Goal: Transaction & Acquisition: Purchase product/service

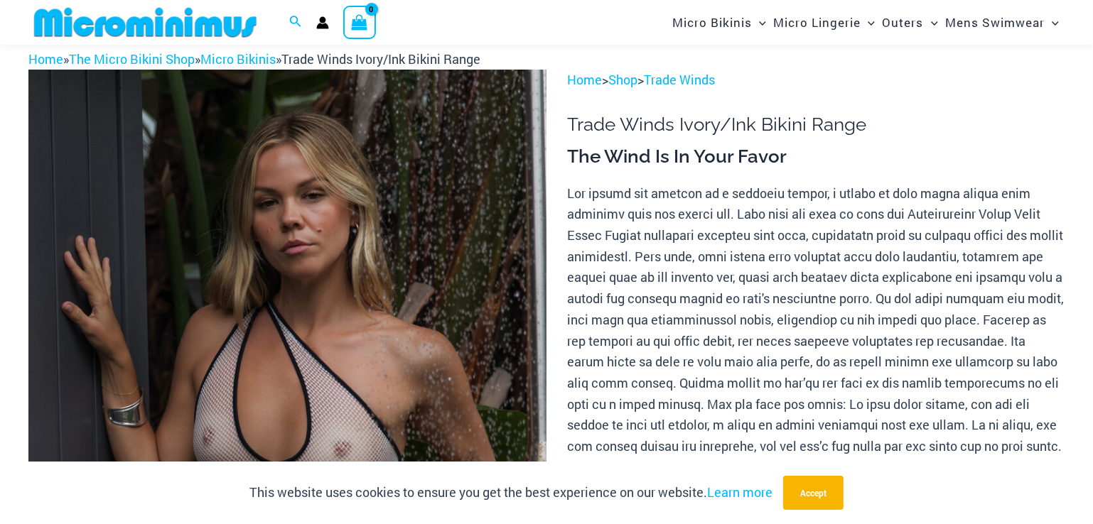
scroll to position [131, 0]
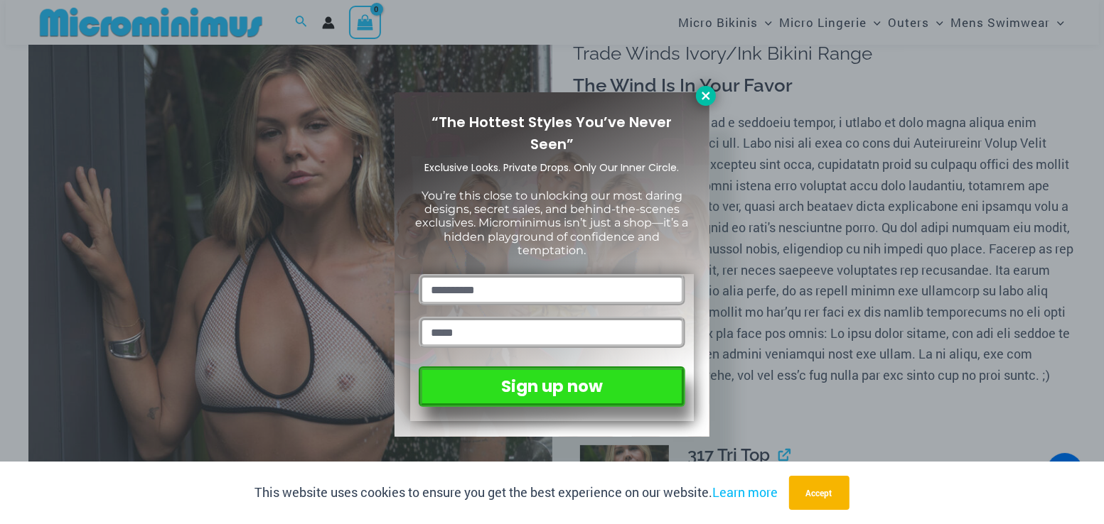
click at [706, 95] on icon at bounding box center [705, 96] width 8 height 8
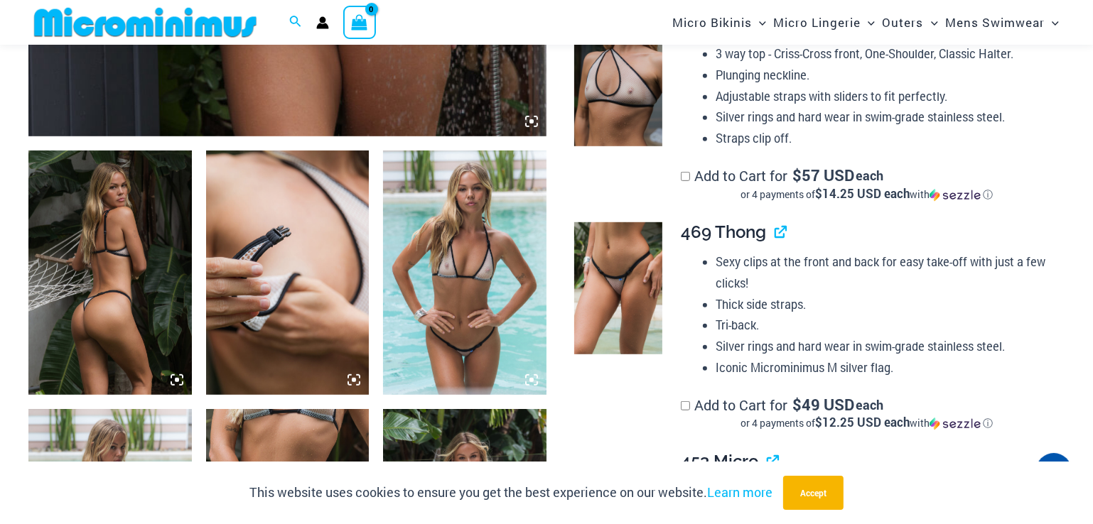
scroll to position [841, 0]
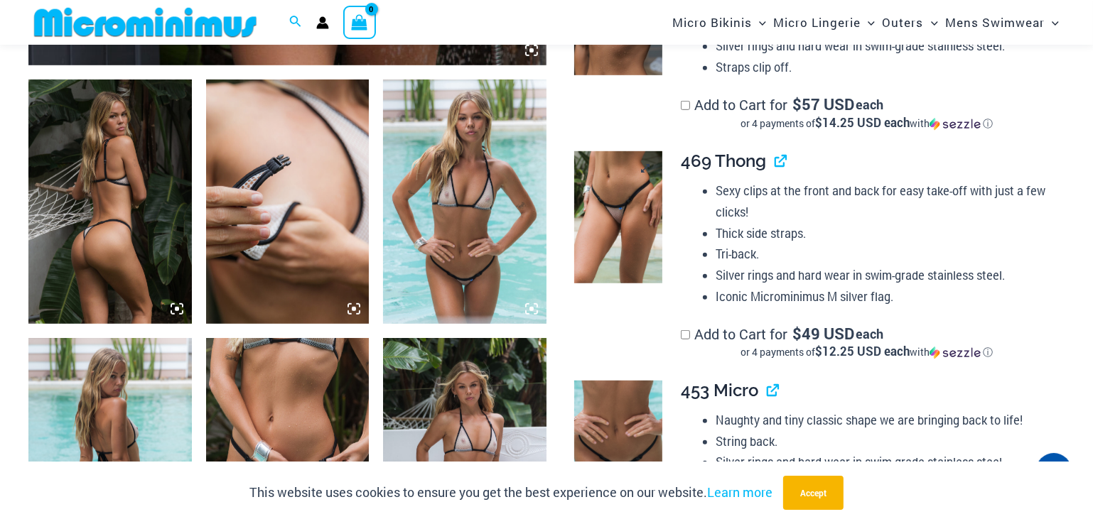
click at [619, 210] on img at bounding box center [618, 217] width 88 height 132
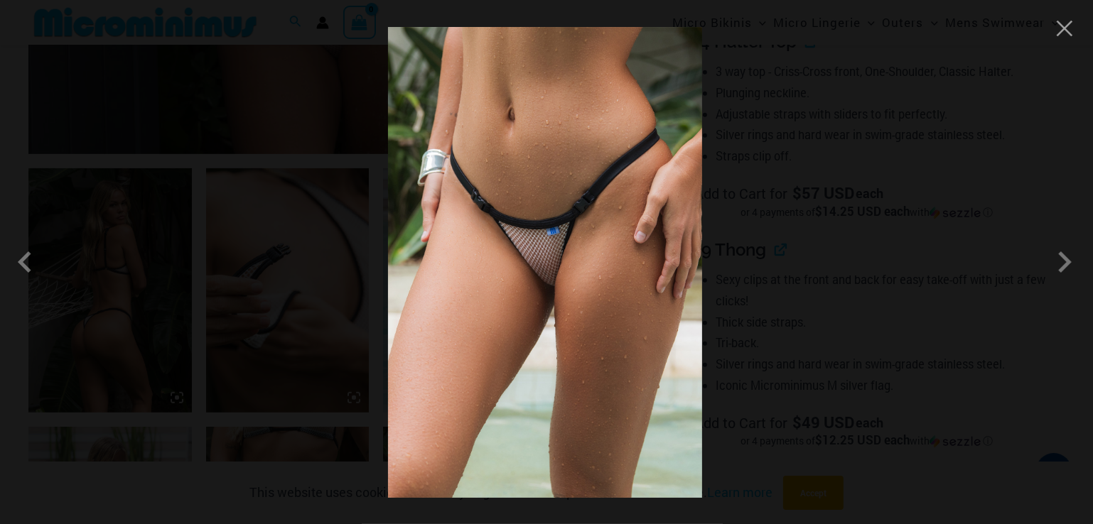
scroll to position [770, 0]
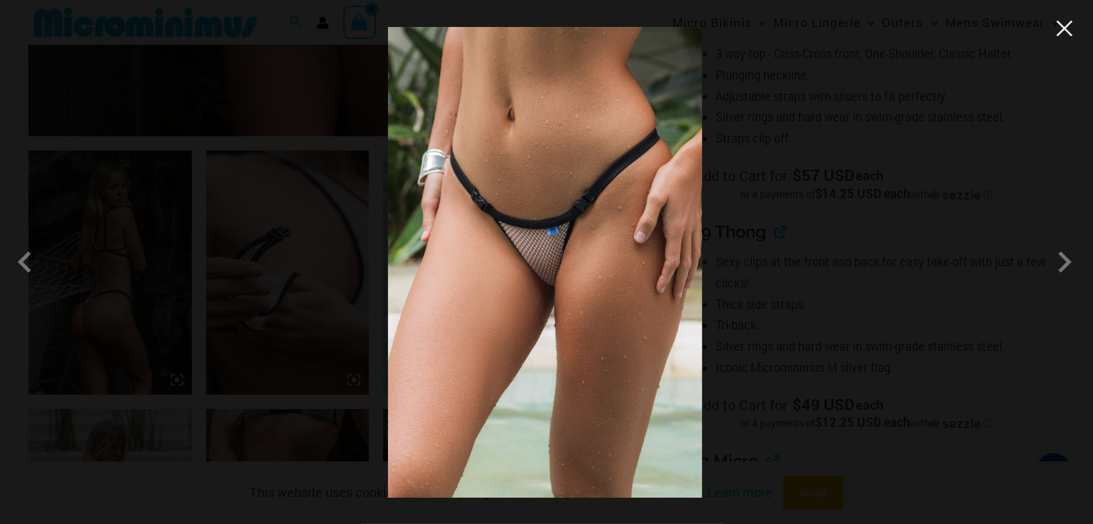
click at [1059, 30] on button "Close" at bounding box center [1064, 28] width 21 height 21
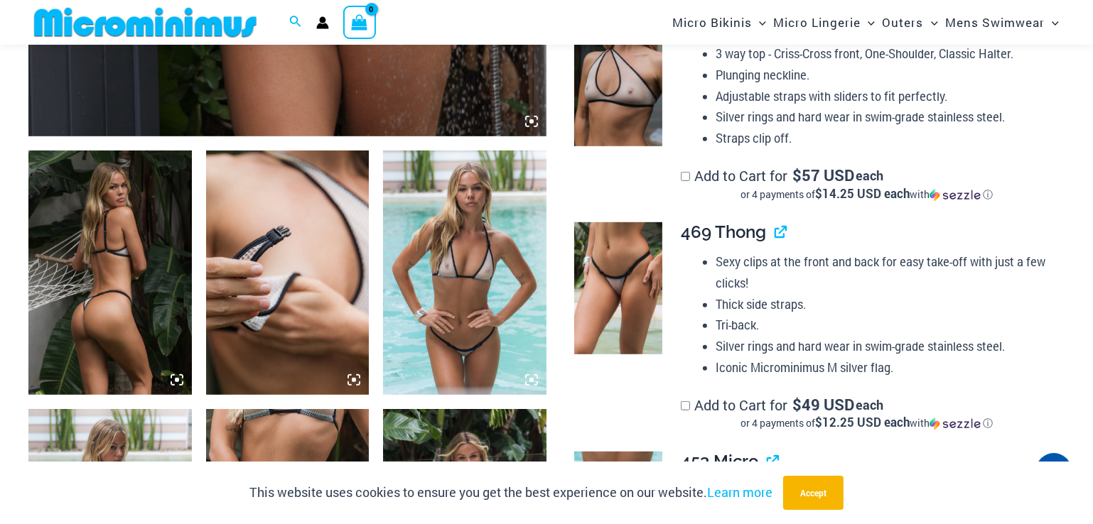
click at [460, 278] on img at bounding box center [464, 273] width 163 height 244
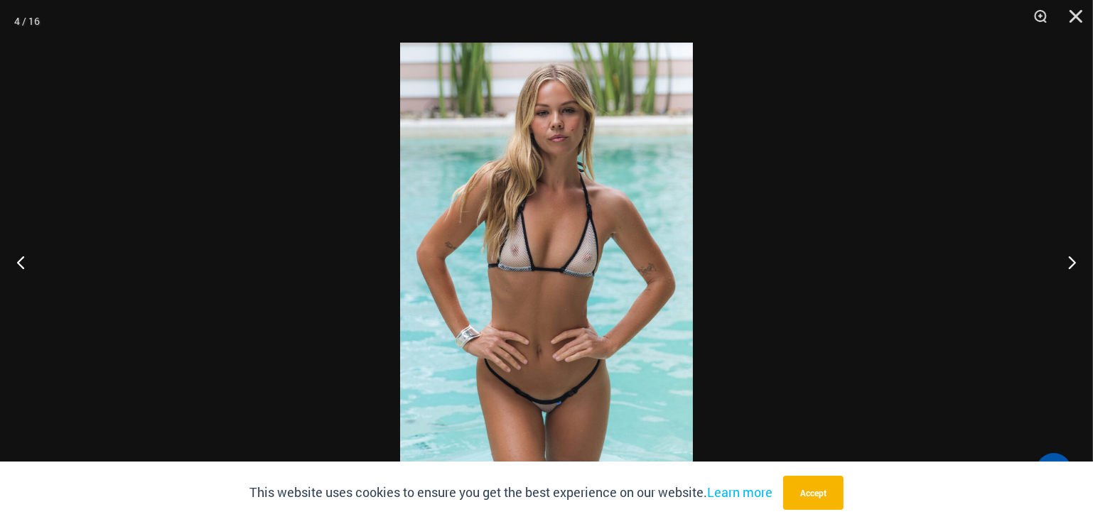
click at [537, 284] on img at bounding box center [546, 262] width 293 height 439
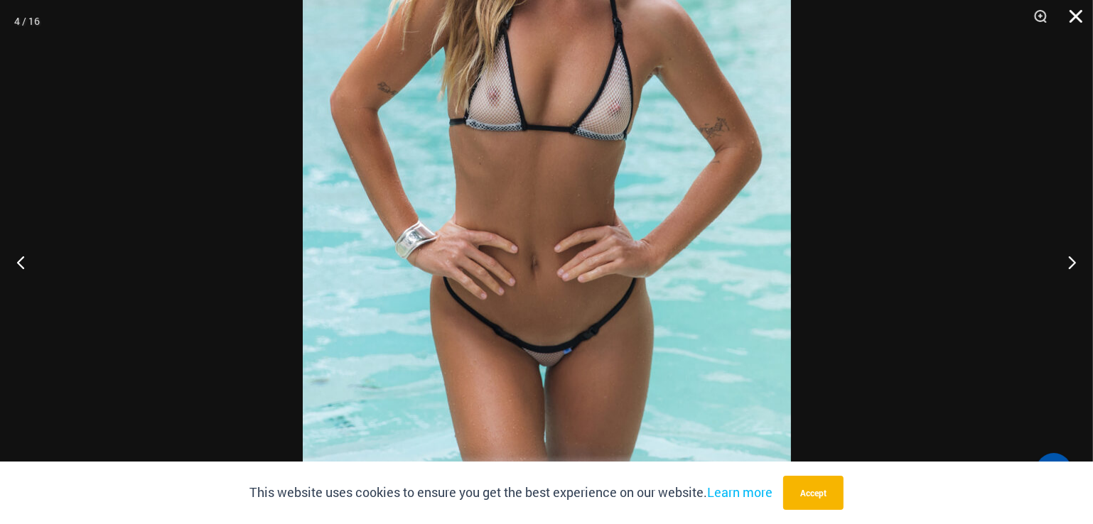
click at [1077, 14] on button "Close" at bounding box center [1071, 21] width 36 height 43
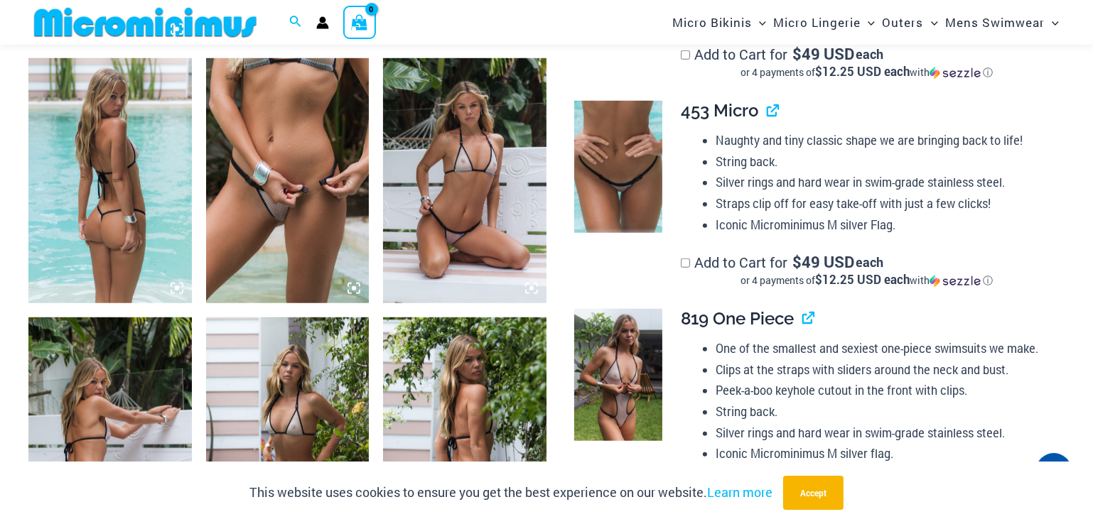
scroll to position [1126, 0]
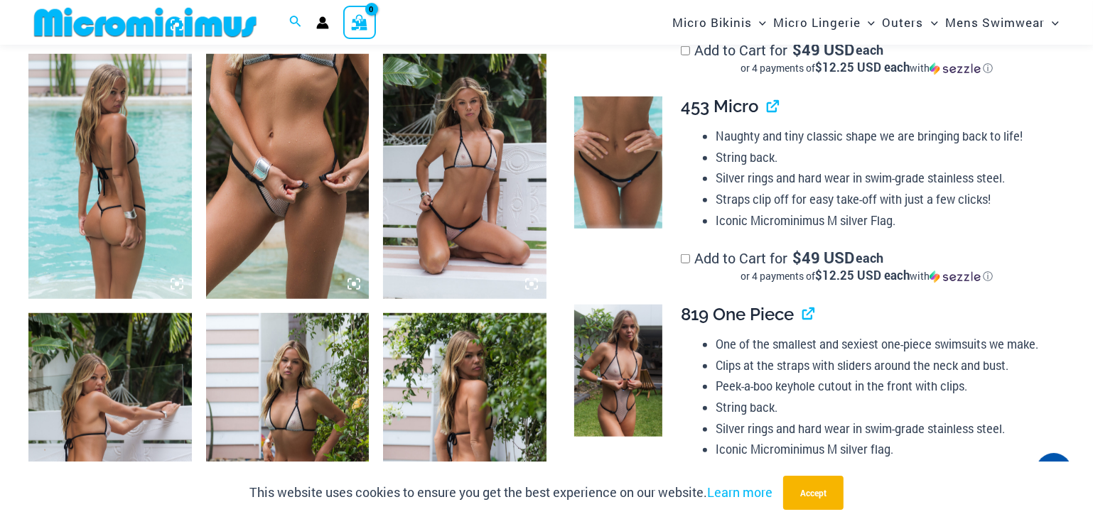
click at [92, 176] on img at bounding box center [109, 176] width 163 height 244
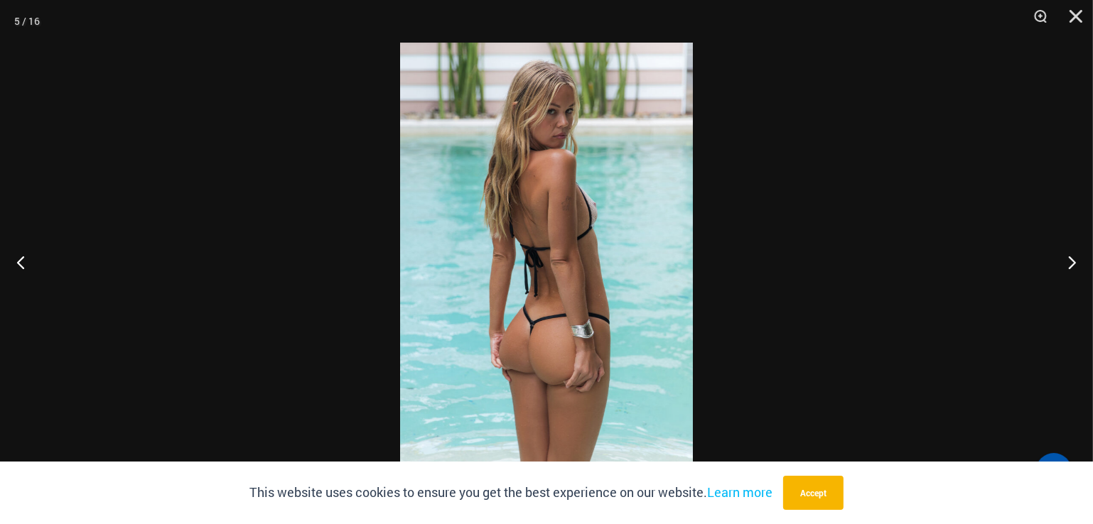
click at [549, 242] on img at bounding box center [546, 262] width 293 height 439
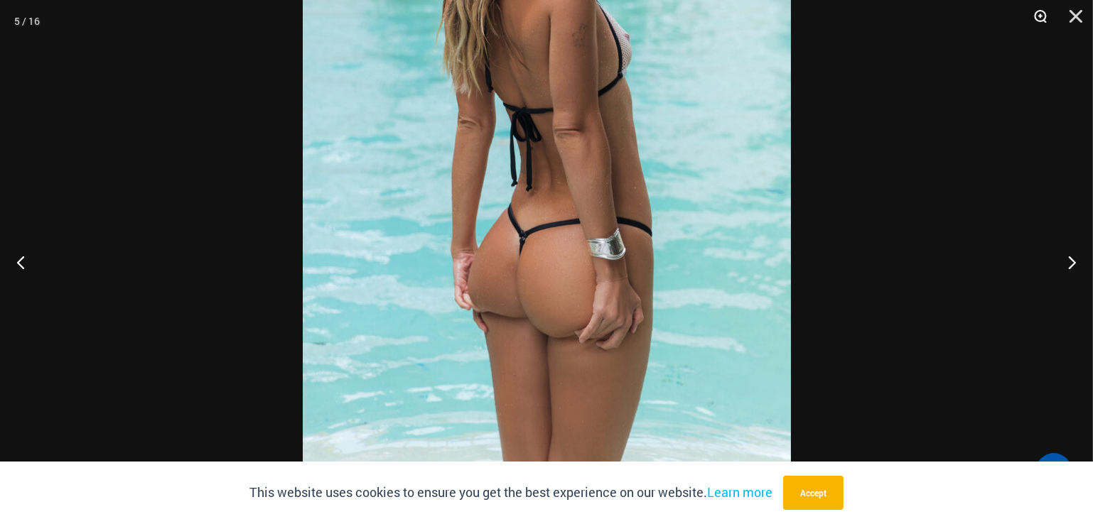
click at [1041, 18] on button "Zoom" at bounding box center [1036, 21] width 36 height 43
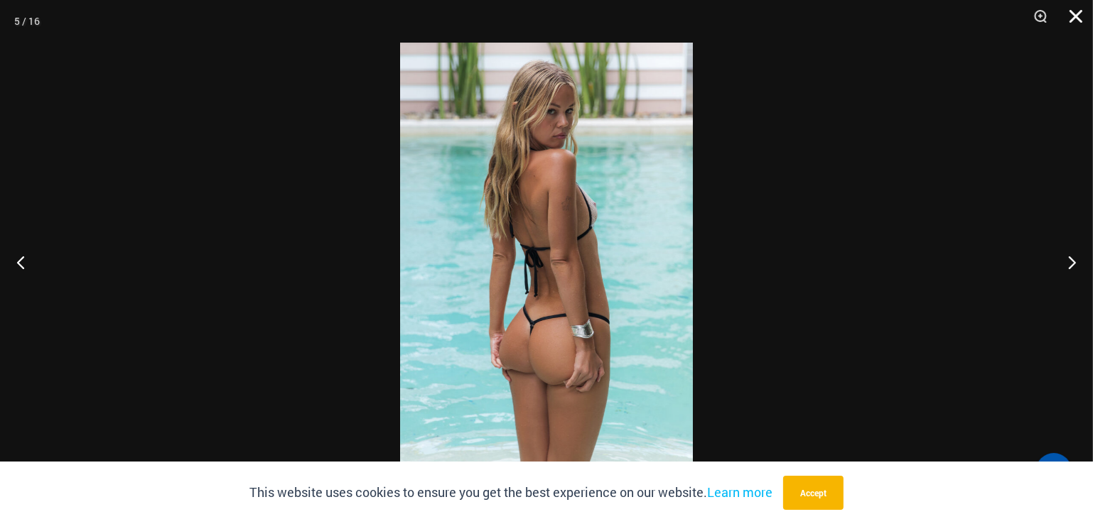
click at [1075, 16] on button "Close" at bounding box center [1071, 21] width 36 height 43
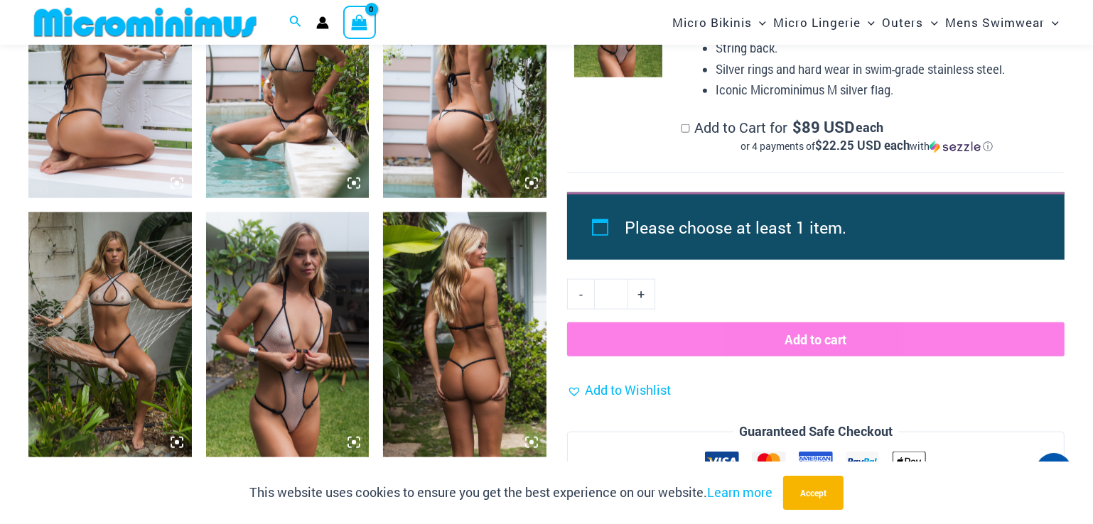
scroll to position [1481, 0]
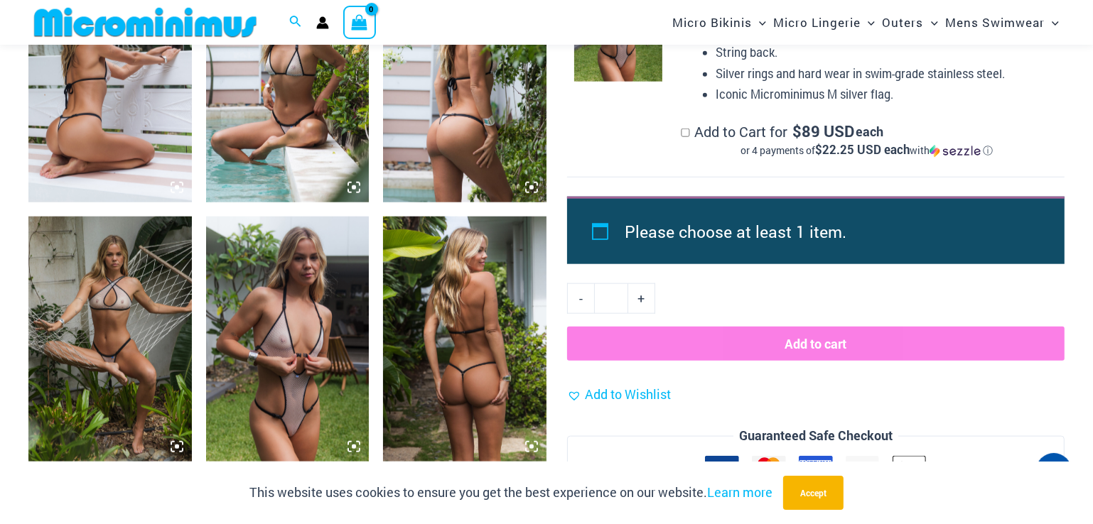
click at [446, 71] on img at bounding box center [464, 80] width 163 height 244
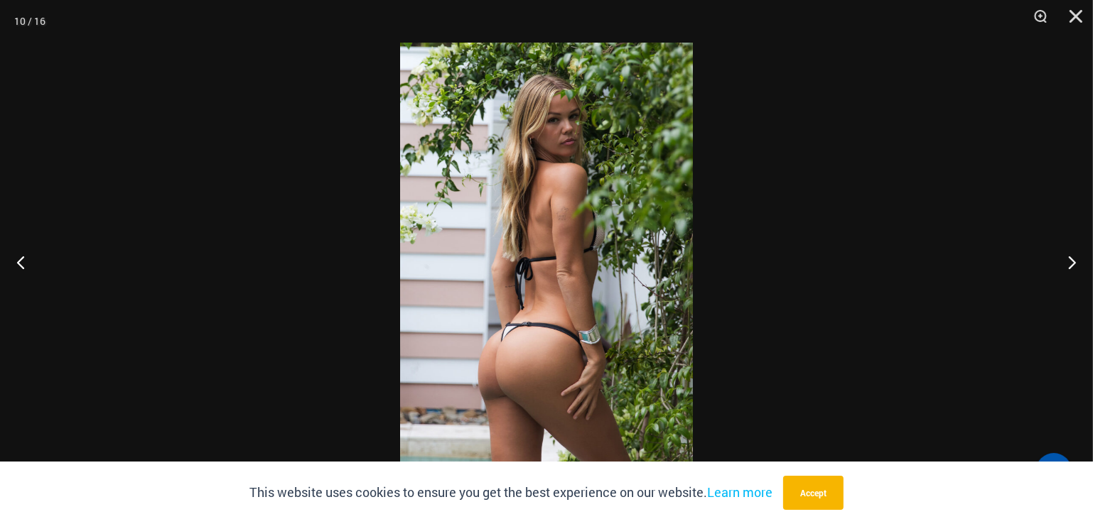
click at [591, 286] on img at bounding box center [546, 262] width 293 height 439
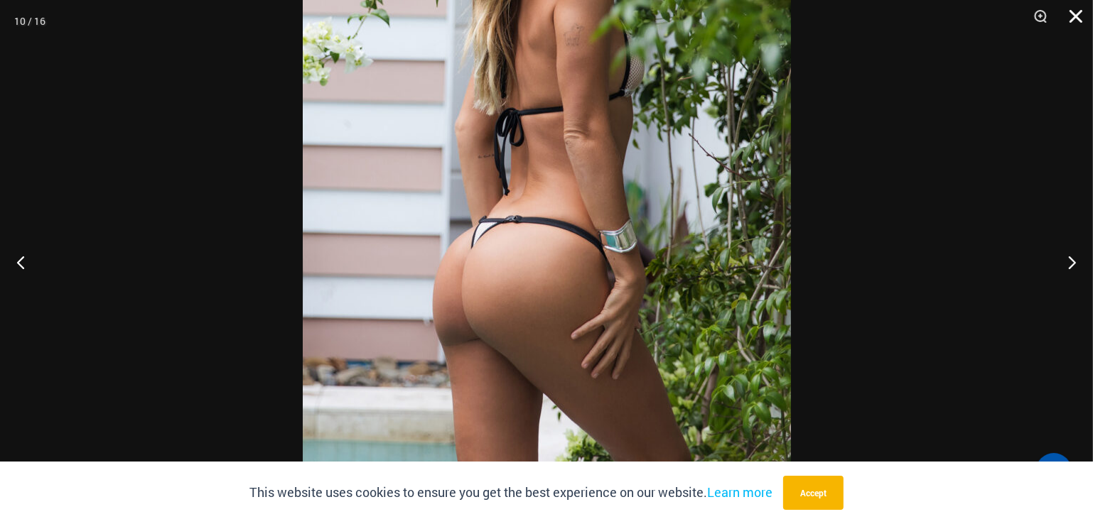
click at [1081, 14] on button "Close" at bounding box center [1071, 21] width 36 height 43
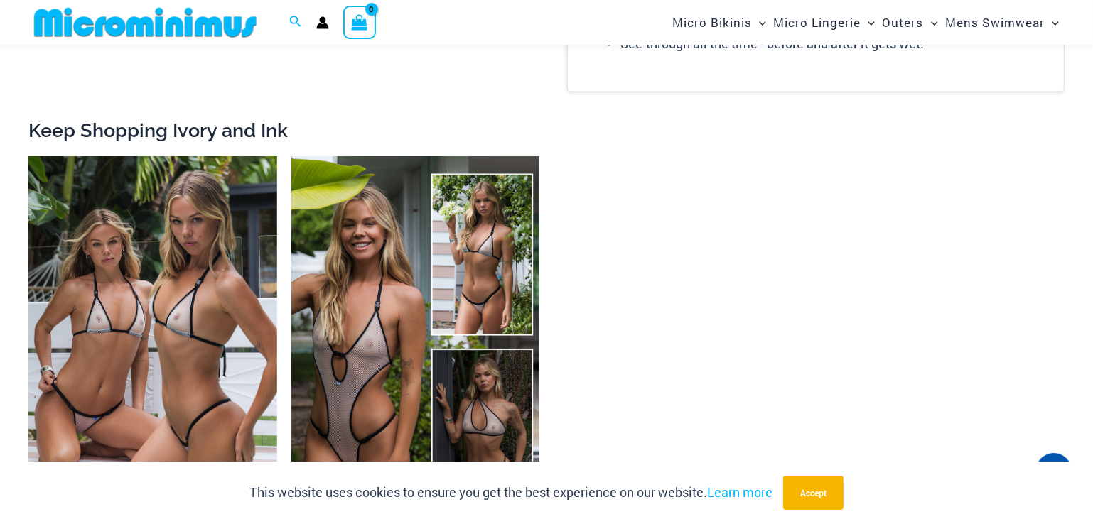
scroll to position [2192, 0]
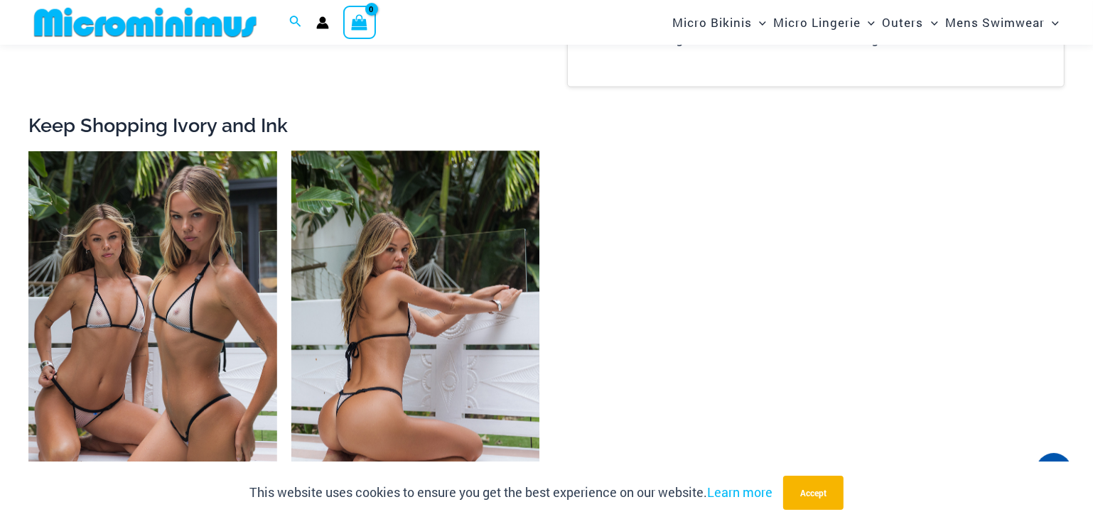
click at [377, 291] on img at bounding box center [415, 337] width 249 height 372
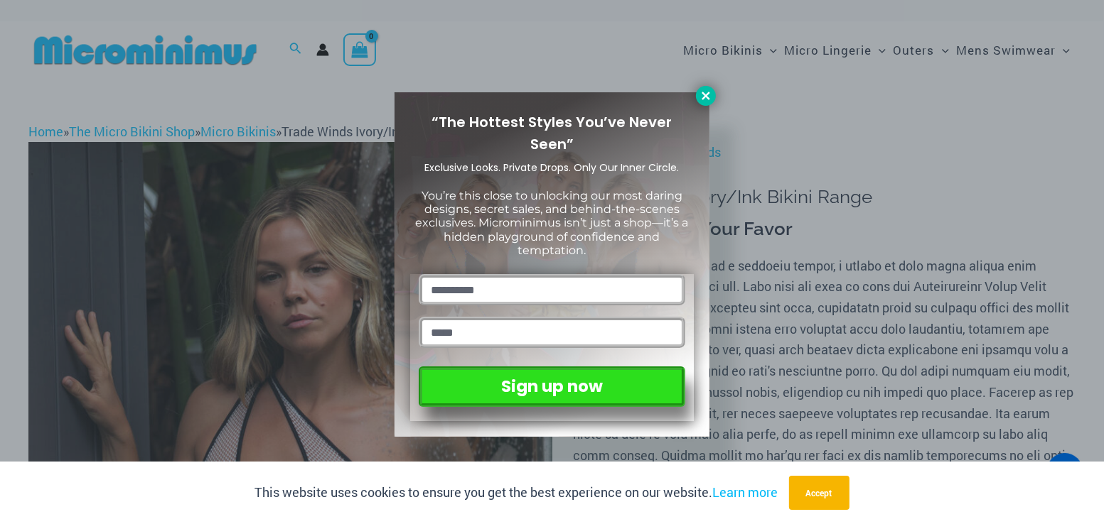
click at [706, 92] on icon at bounding box center [705, 96] width 13 height 13
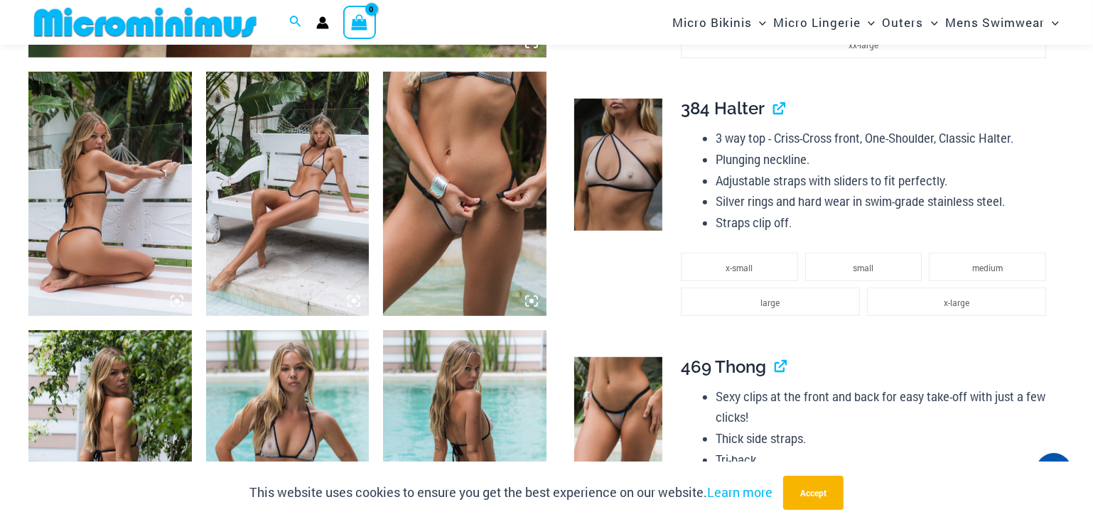
scroll to position [911, 0]
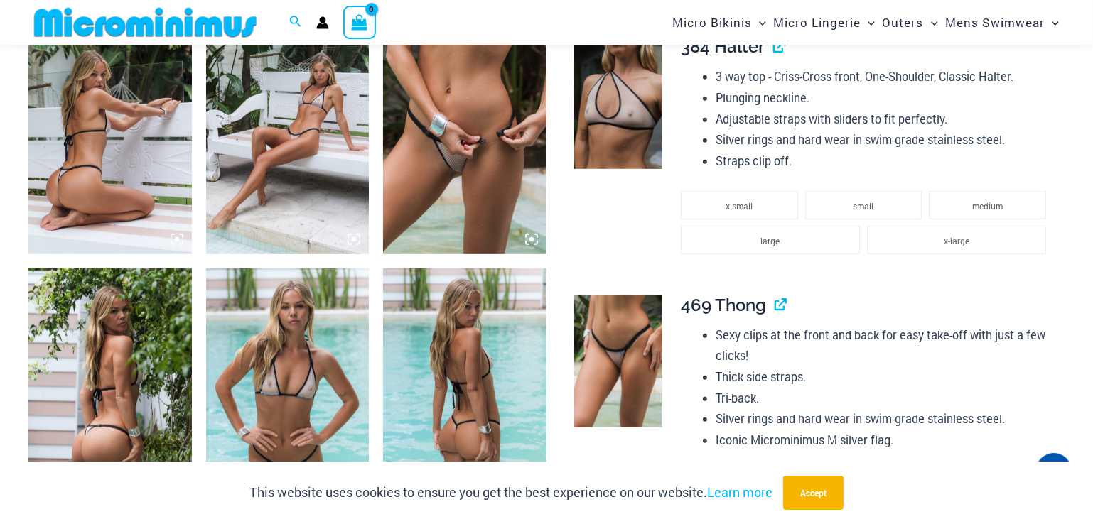
click at [265, 137] on img at bounding box center [287, 132] width 163 height 244
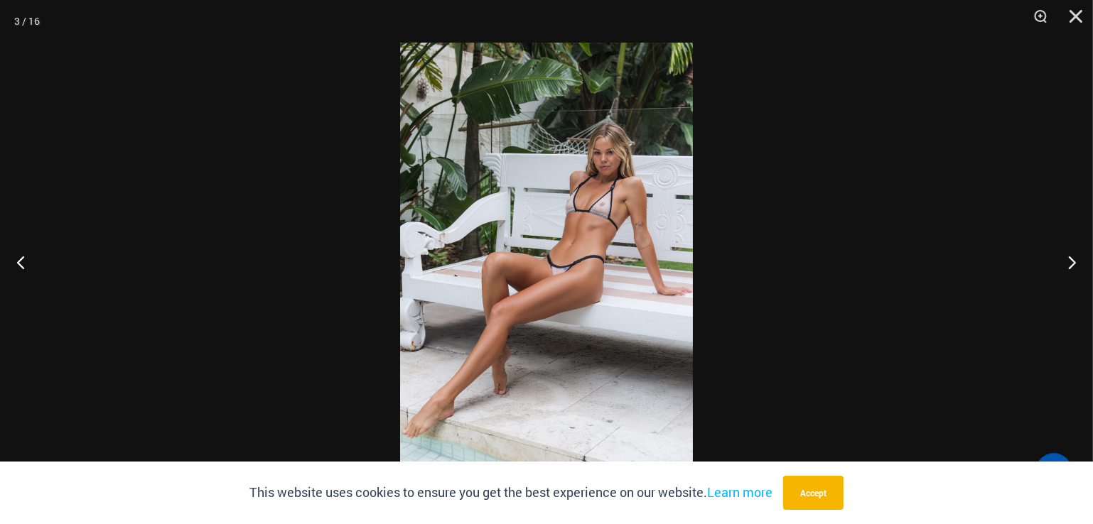
click at [569, 200] on img at bounding box center [546, 262] width 293 height 439
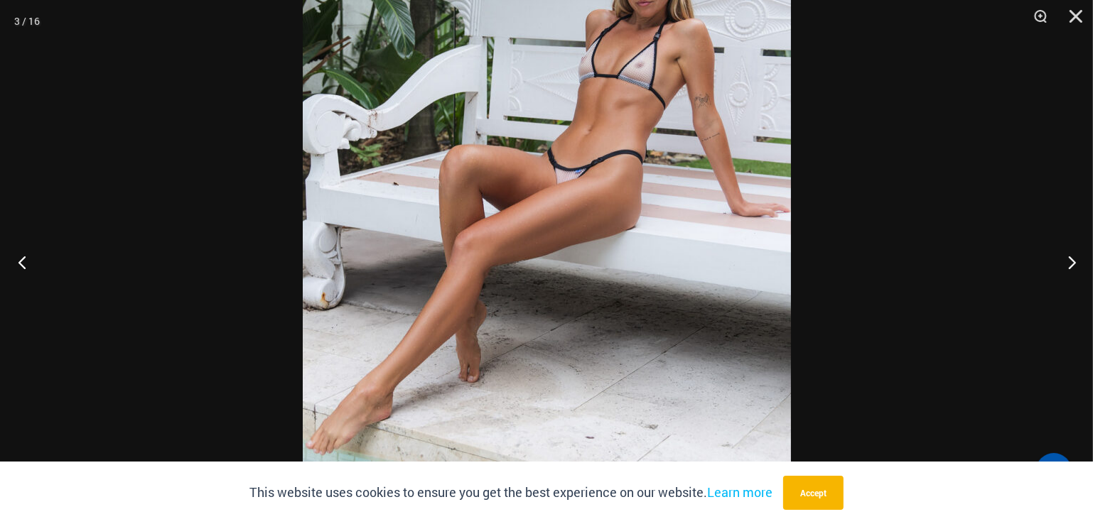
click at [12, 262] on button "Previous" at bounding box center [26, 262] width 53 height 71
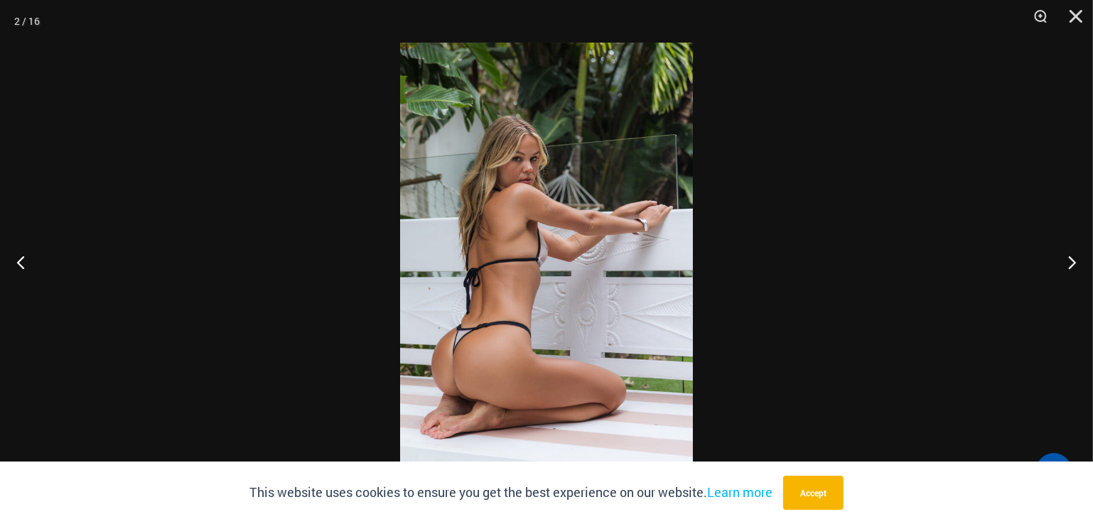
click at [519, 309] on img at bounding box center [546, 262] width 293 height 439
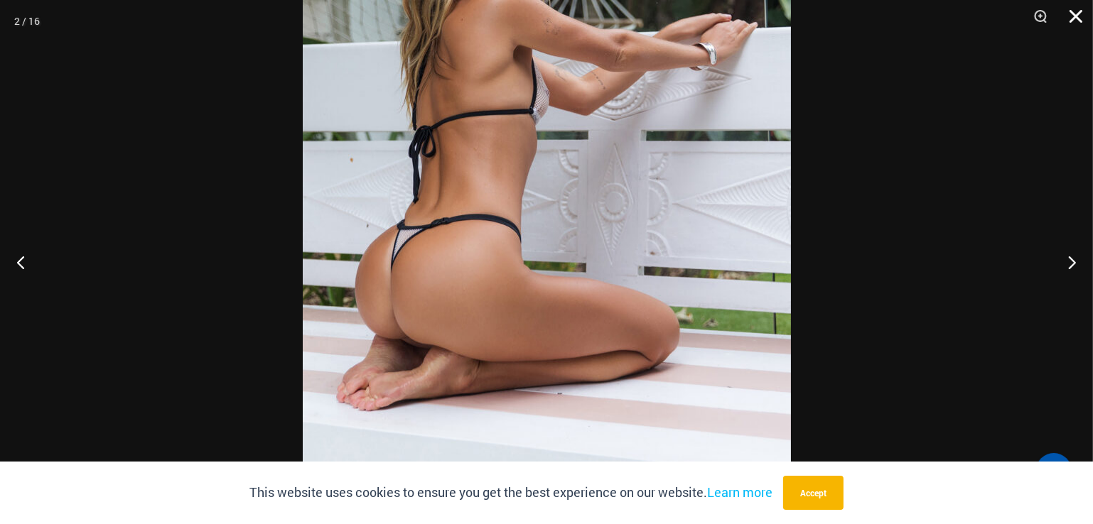
click at [1079, 18] on button "Close" at bounding box center [1071, 21] width 36 height 43
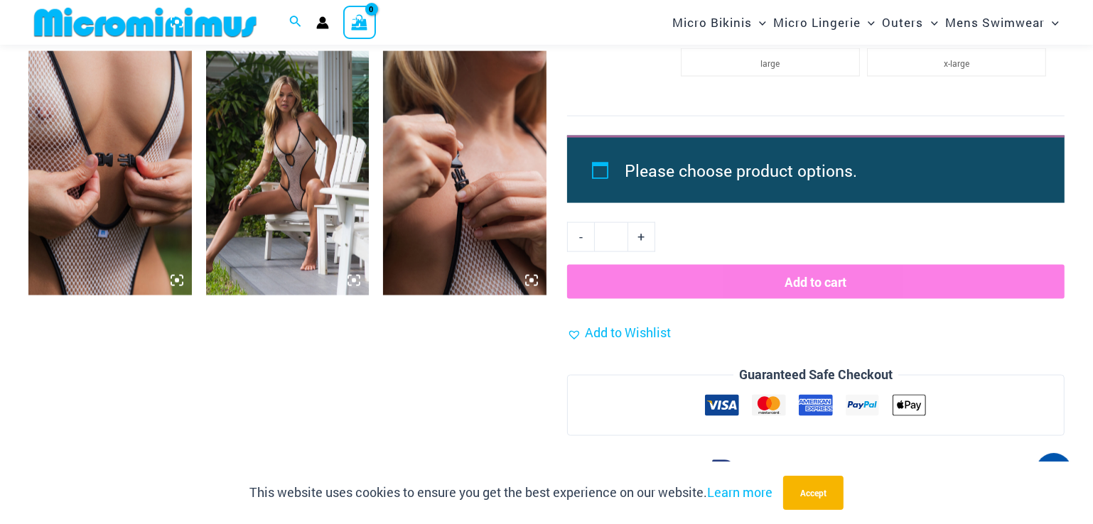
scroll to position [2119, 0]
